Goal: Task Accomplishment & Management: Use online tool/utility

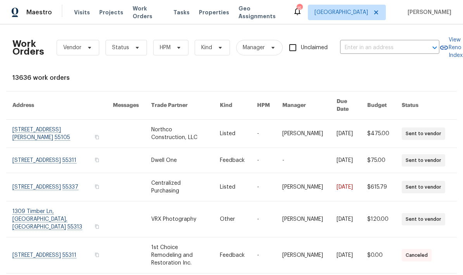
scroll to position [0, 0]
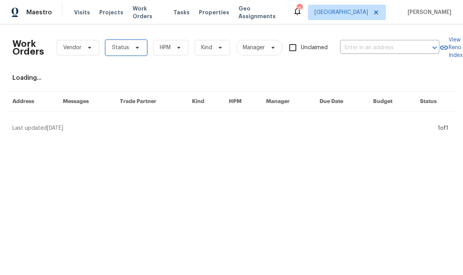
click at [132, 50] on span at bounding box center [136, 48] width 9 height 6
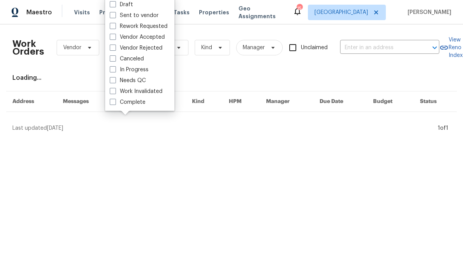
click at [120, 79] on label "Needs QC" at bounding box center [128, 81] width 36 height 8
click at [115, 79] on input "Needs QC" at bounding box center [112, 79] width 5 height 5
checkbox input "true"
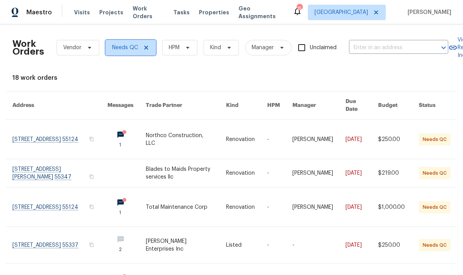
click at [146, 50] on icon at bounding box center [146, 48] width 6 height 6
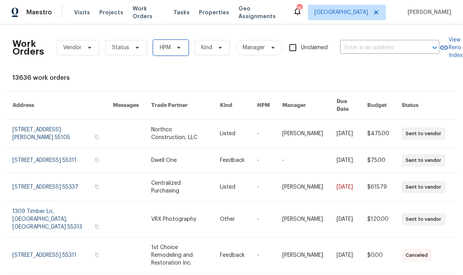
click at [179, 48] on icon at bounding box center [179, 48] width 6 height 6
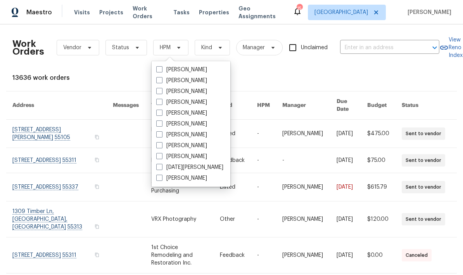
click at [163, 112] on label "[PERSON_NAME]" at bounding box center [181, 113] width 51 height 8
click at [161, 112] on input "[PERSON_NAME]" at bounding box center [158, 111] width 5 height 5
checkbox input "true"
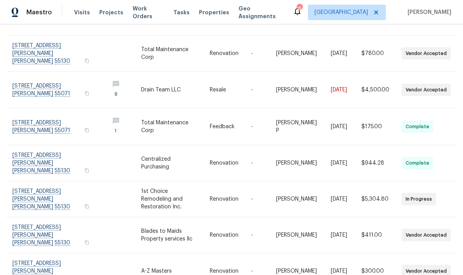
scroll to position [31, 0]
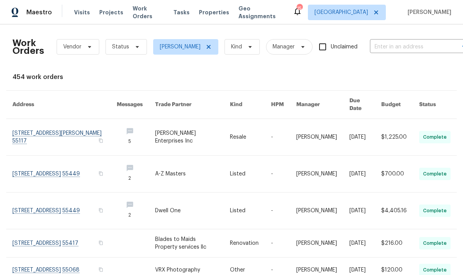
scroll to position [1, 0]
click at [205, 48] on icon at bounding box center [208, 47] width 6 height 6
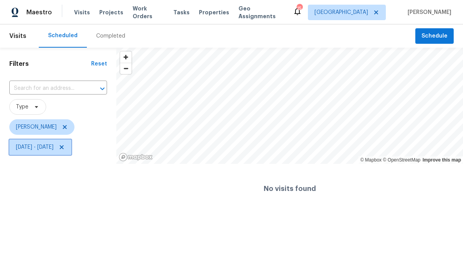
click at [47, 150] on span "[DATE] - [DATE]" at bounding box center [35, 147] width 38 height 8
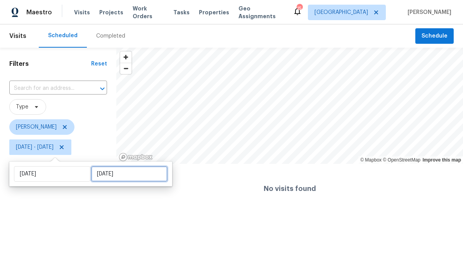
click at [116, 174] on input "Tue, Aug 26" at bounding box center [129, 174] width 76 height 16
select select "7"
select select "2025"
select select "8"
select select "2025"
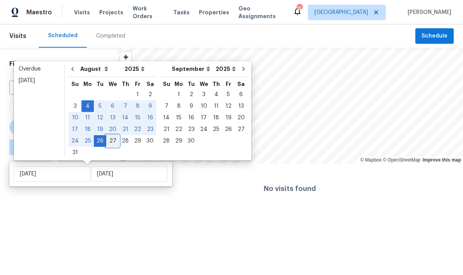
click at [106, 145] on div "27" at bounding box center [112, 141] width 13 height 11
type input "[DATE]"
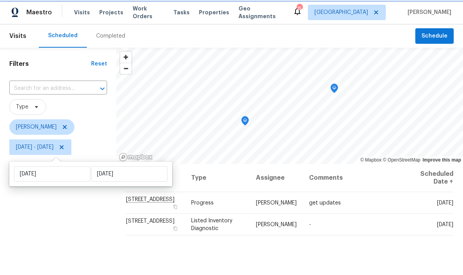
click at [55, 241] on div "Filters Reset ​ Type Matt Kohler Mon, Aug 04 - Wed, Aug 27" at bounding box center [58, 216] width 116 height 336
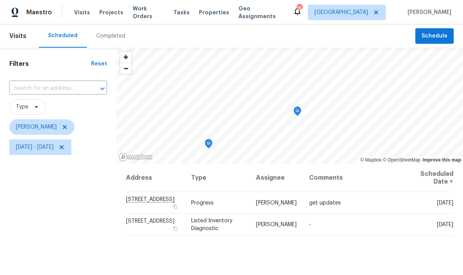
click at [294, 109] on icon "Map marker" at bounding box center [297, 111] width 7 height 9
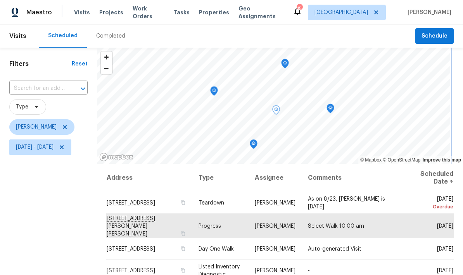
click at [217, 92] on icon "Map marker" at bounding box center [213, 91] width 7 height 9
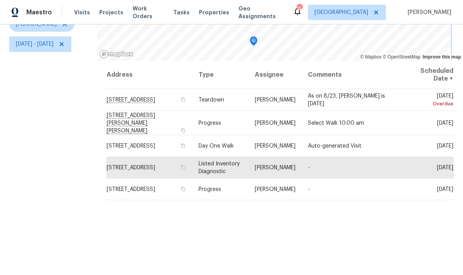
scroll to position [103, 0]
click at [184, 169] on icon "button" at bounding box center [183, 167] width 4 height 4
click at [185, 170] on icon "button" at bounding box center [182, 167] width 5 height 5
click at [184, 169] on icon "button" at bounding box center [183, 167] width 4 height 4
click at [185, 169] on icon "button" at bounding box center [182, 167] width 5 height 5
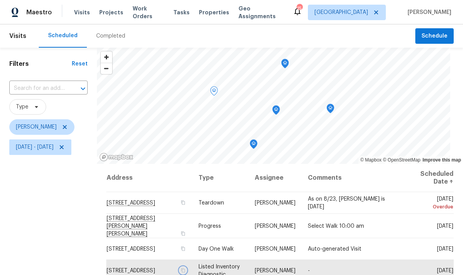
scroll to position [0, 0]
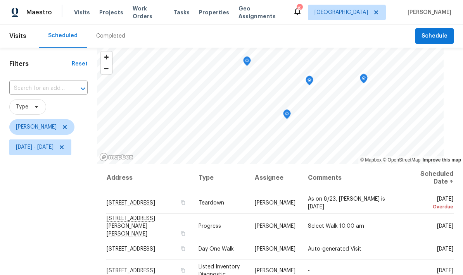
click at [313, 81] on icon "Map marker" at bounding box center [309, 80] width 7 height 9
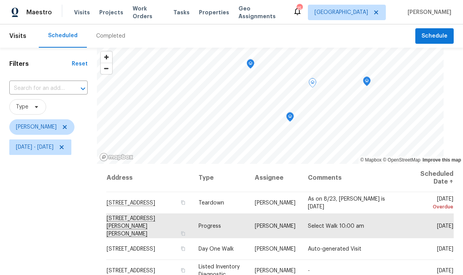
click at [370, 84] on icon "Map marker" at bounding box center [366, 81] width 7 height 9
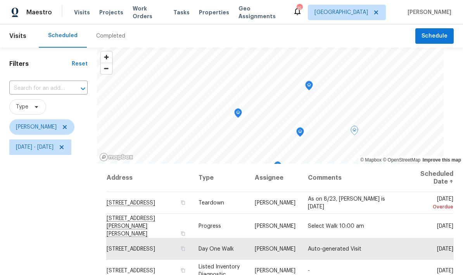
click at [312, 87] on icon "Map marker" at bounding box center [308, 85] width 7 height 9
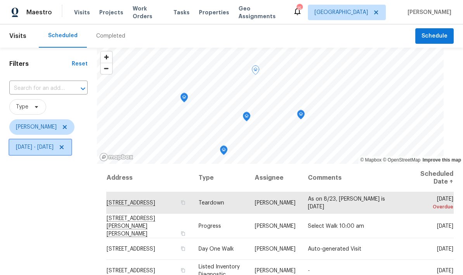
click at [67, 153] on span "[DATE] - [DATE]" at bounding box center [40, 148] width 62 height 16
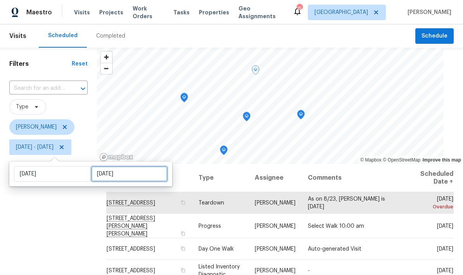
click at [131, 176] on input "[DATE]" at bounding box center [129, 174] width 76 height 16
select select "7"
select select "2025"
select select "8"
select select "2025"
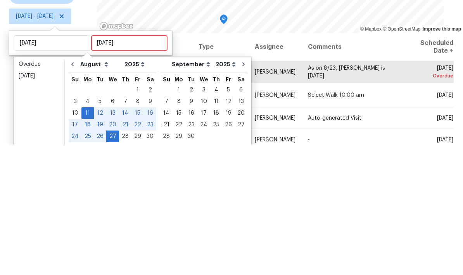
scroll to position [31, 0]
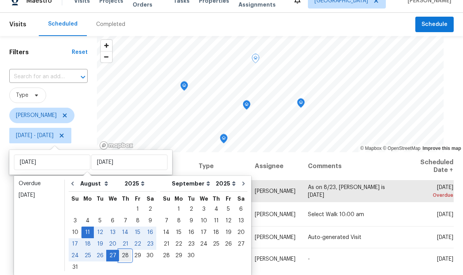
click at [123, 250] on div "28" at bounding box center [125, 255] width 12 height 11
type input "Thu, Aug 28"
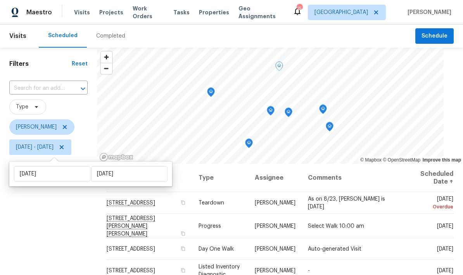
click at [86, 238] on div "Filters Reset ​ Type Jeffrey Lenz Mon, Aug 11 - Thu, Aug 28" at bounding box center [48, 216] width 97 height 336
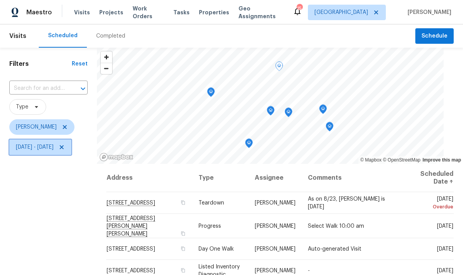
click at [53, 150] on span "Mon, Aug 11 - Thu, Aug 28" at bounding box center [35, 147] width 38 height 8
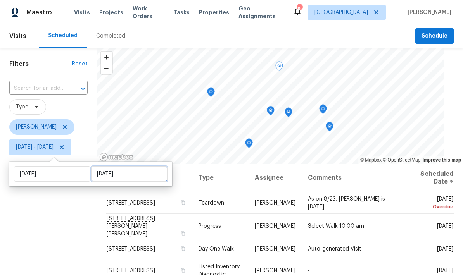
click at [148, 176] on input "Thu, Aug 28" at bounding box center [129, 174] width 76 height 16
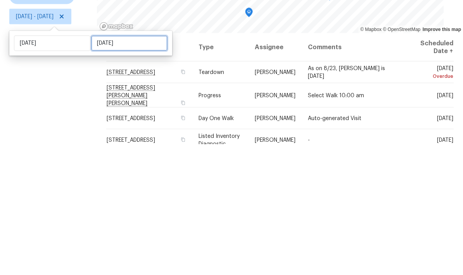
select select "7"
select select "2025"
select select "8"
select select "2025"
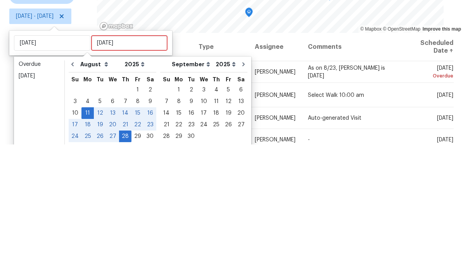
scroll to position [31, 0]
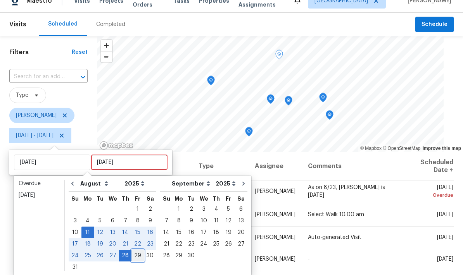
click at [134, 250] on div "29" at bounding box center [137, 255] width 12 height 11
type input "Fri, Aug 29"
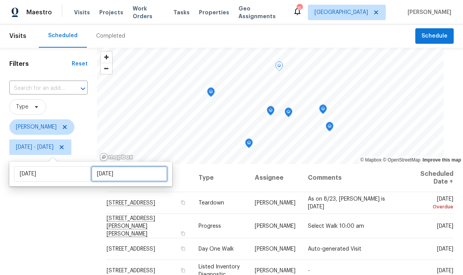
click at [121, 166] on input "Fri, Aug 29" at bounding box center [129, 174] width 76 height 16
select select "7"
select select "2025"
select select "8"
select select "2025"
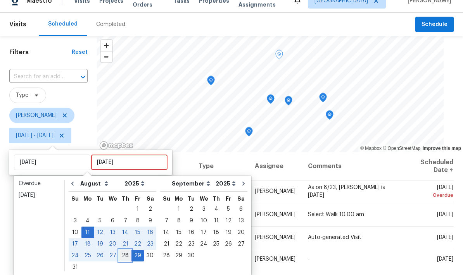
click at [123, 250] on div "28" at bounding box center [125, 255] width 12 height 11
type input "Thu, Aug 28"
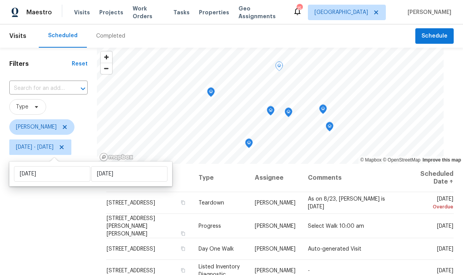
click at [79, 233] on div "Filters Reset ​ Type Jeffrey Lenz Mon, Aug 11 - Thu, Aug 28" at bounding box center [48, 216] width 97 height 336
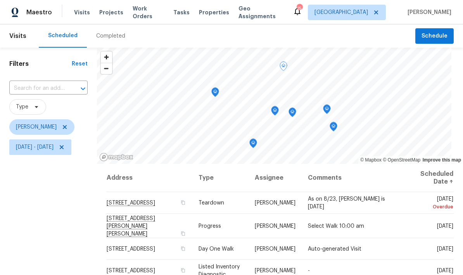
click at [219, 95] on icon "Map marker" at bounding box center [215, 92] width 7 height 9
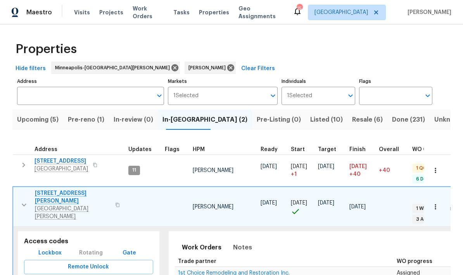
click at [27, 200] on icon "button" at bounding box center [23, 204] width 9 height 9
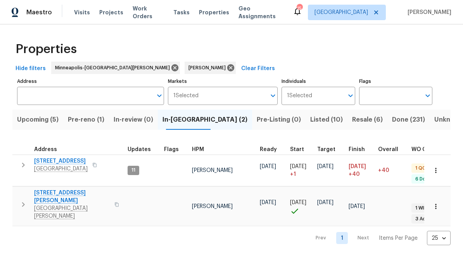
click at [310, 118] on span "Listed (10)" at bounding box center [326, 119] width 33 height 11
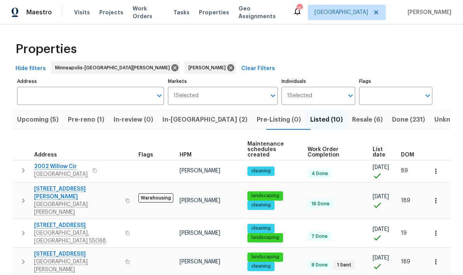
click at [376, 148] on span "List date" at bounding box center [379, 152] width 15 height 11
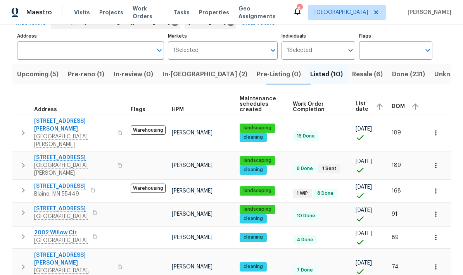
scroll to position [55, 0]
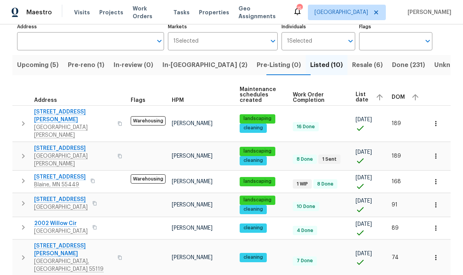
click at [368, 97] on span "List date" at bounding box center [362, 97] width 14 height 11
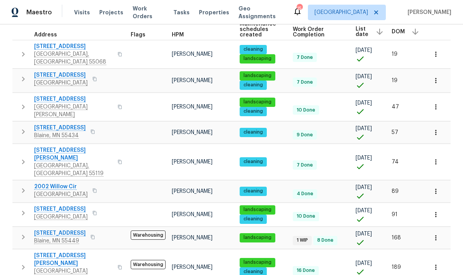
scroll to position [120, 0]
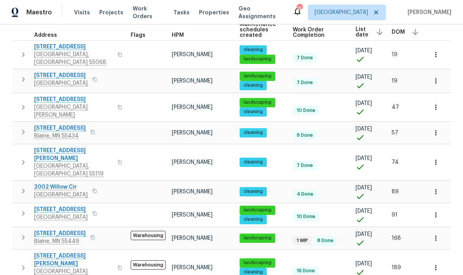
click at [71, 230] on span "[STREET_ADDRESS]" at bounding box center [60, 234] width 52 height 8
click at [91, 235] on icon "button" at bounding box center [93, 237] width 4 height 4
click at [90, 235] on icon "button" at bounding box center [92, 237] width 5 height 5
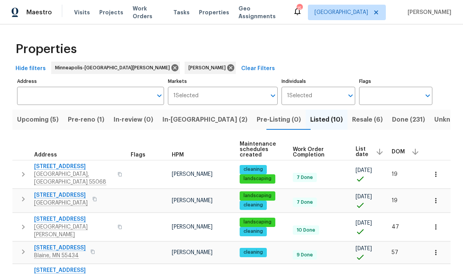
scroll to position [0, 0]
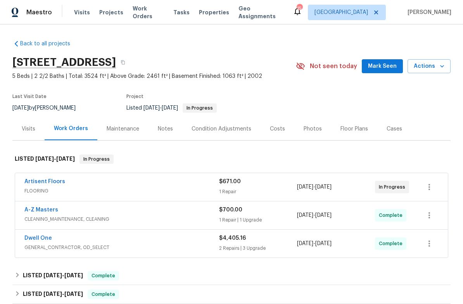
click at [58, 181] on link "Artisent Floors" at bounding box center [44, 181] width 41 height 5
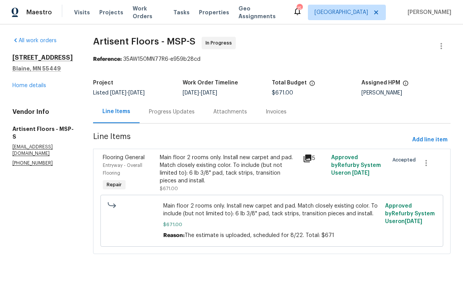
click at [242, 170] on div "Main floor 2 rooms only. Install new carpet and pad. Match closely existing col…" at bounding box center [229, 169] width 138 height 31
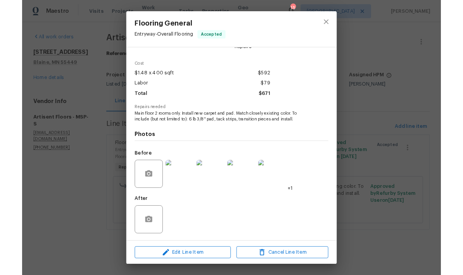
scroll to position [22, 0]
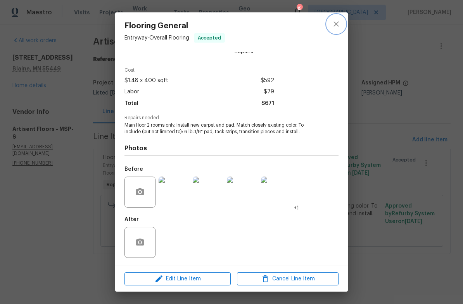
click at [338, 26] on icon "close" at bounding box center [335, 23] width 5 height 5
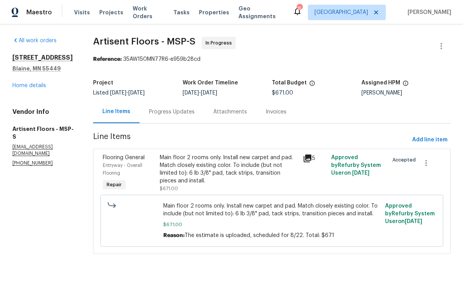
click at [189, 115] on div "Progress Updates" at bounding box center [172, 112] width 46 height 8
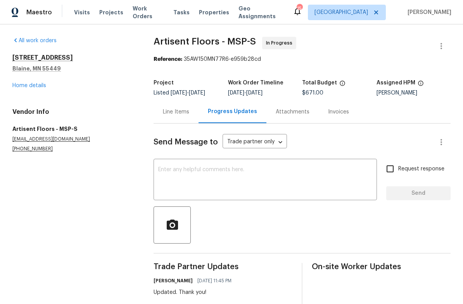
click at [217, 177] on textarea at bounding box center [265, 180] width 214 height 27
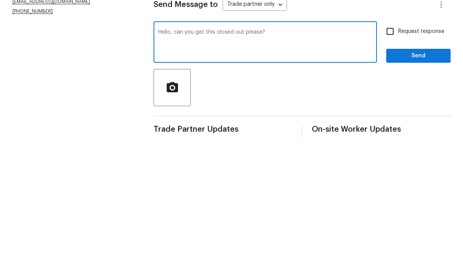
scroll to position [31, 0]
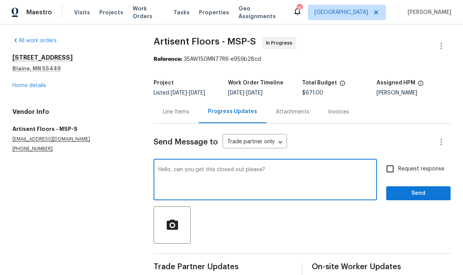
click at [303, 167] on textarea "Hello, can you get this closed out please?" at bounding box center [265, 180] width 214 height 27
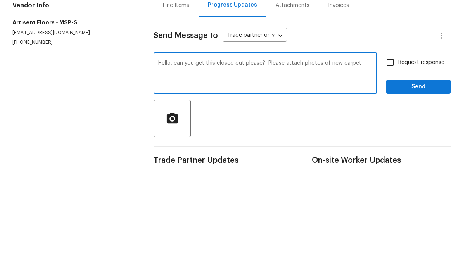
type textarea "Hello, can you get this closed out please? Please attach photos of new carpet"
click at [420, 189] on span "Send" at bounding box center [418, 194] width 52 height 10
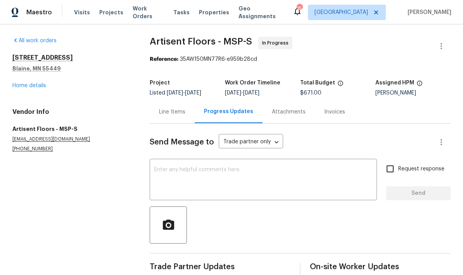
scroll to position [0, 0]
click at [40, 84] on link "Home details" at bounding box center [29, 85] width 34 height 5
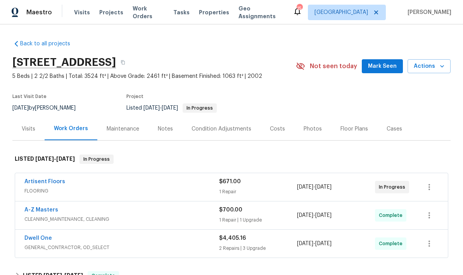
click at [25, 128] on div "Visits" at bounding box center [29, 129] width 14 height 8
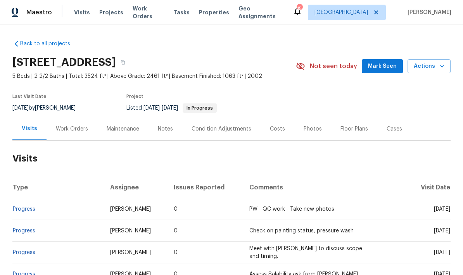
click at [443, 69] on icon "button" at bounding box center [442, 66] width 8 height 8
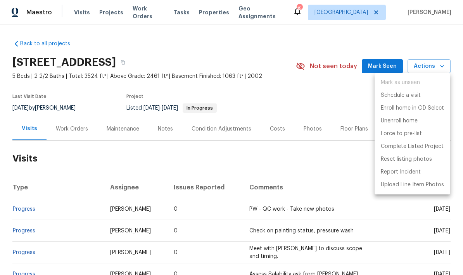
click at [309, 98] on div at bounding box center [231, 137] width 463 height 275
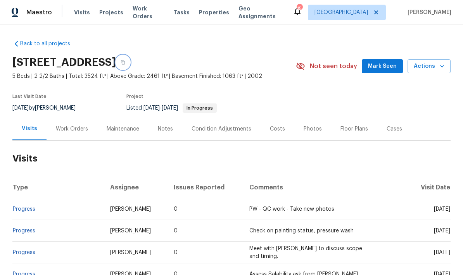
click at [130, 62] on button "button" at bounding box center [123, 62] width 14 height 14
